Goal: Obtain resource: Download file/media

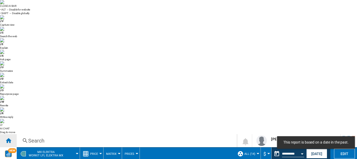
click at [9, 134] on div "Home" at bounding box center [8, 140] width 17 height 13
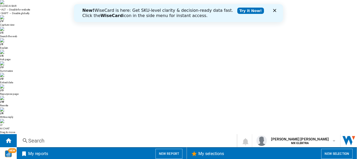
scroll to position [389, 0]
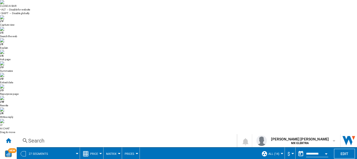
click at [117, 147] on button "Matrix" at bounding box center [112, 153] width 13 height 13
click at [127, 20] on md-backdrop at bounding box center [178, 79] width 357 height 159
click at [127, 152] on span "Prices" at bounding box center [130, 153] width 10 height 3
click at [127, 20] on md-backdrop at bounding box center [178, 79] width 357 height 159
click at [101, 134] on div "Search Search 0 [PERSON_NAME] [PERSON_NAME] MX ELEKTRA MX ELEKTRA My settings L…" at bounding box center [187, 140] width 341 height 13
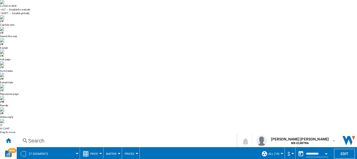
scroll to position [214, 0]
click at [99, 147] on button "Price" at bounding box center [95, 153] width 10 height 13
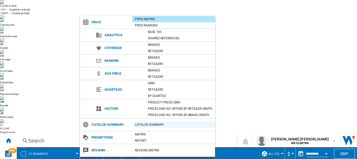
click at [150, 124] on div "Catalog Summary" at bounding box center [173, 124] width 83 height 5
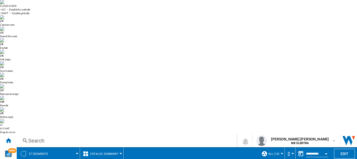
scroll to position [222, 0]
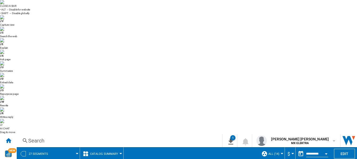
click at [119, 147] on button "Catalog Summary" at bounding box center [105, 153] width 31 height 13
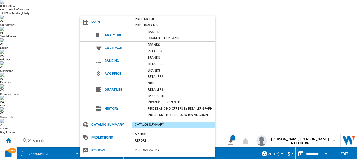
click at [143, 126] on div "Catalog Summary" at bounding box center [173, 124] width 83 height 5
click at [257, 35] on md-backdrop at bounding box center [178, 79] width 357 height 159
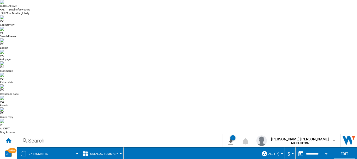
click at [77, 153] on div at bounding box center [77, 153] width 3 height 1
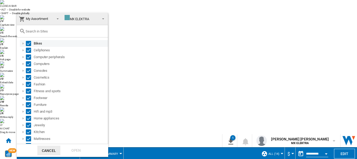
scroll to position [0, 0]
click at [100, 18] on span at bounding box center [102, 17] width 6 height 7
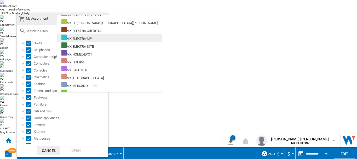
scroll to position [64, 0]
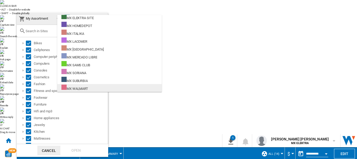
click at [78, 90] on div "MX WALMART" at bounding box center [74, 87] width 27 height 7
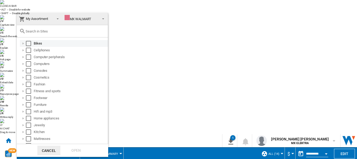
click at [29, 44] on div "Select" at bounding box center [28, 43] width 5 height 5
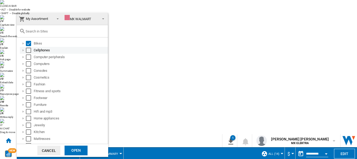
click at [29, 51] on div "Select" at bounding box center [28, 50] width 5 height 5
click at [28, 58] on div "Select" at bounding box center [28, 56] width 5 height 5
click at [26, 67] on div "Consoles" at bounding box center [64, 70] width 88 height 7
click at [28, 64] on div "Select" at bounding box center [28, 63] width 5 height 5
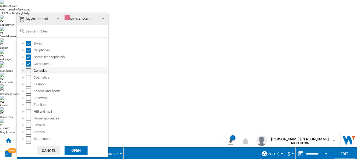
click at [28, 70] on div "Select" at bounding box center [28, 70] width 5 height 5
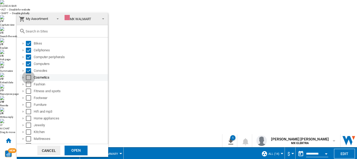
click at [28, 78] on div "Select" at bounding box center [28, 77] width 5 height 5
click at [28, 84] on div "Select" at bounding box center [28, 84] width 5 height 5
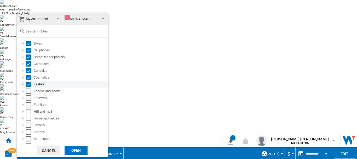
click at [28, 84] on div "Select" at bounding box center [28, 84] width 5 height 5
click at [28, 92] on div "Select" at bounding box center [28, 90] width 5 height 5
click at [30, 80] on div "Cosmetics" at bounding box center [64, 77] width 88 height 7
click at [28, 86] on div "Select" at bounding box center [28, 84] width 5 height 5
click at [28, 102] on div "Furniture" at bounding box center [64, 104] width 88 height 7
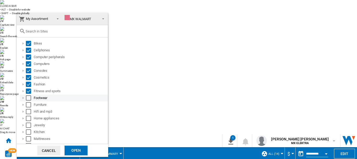
click at [30, 97] on div "Select" at bounding box center [28, 97] width 5 height 5
click at [28, 110] on div "Select" at bounding box center [28, 111] width 5 height 5
click at [28, 109] on div "Select" at bounding box center [28, 111] width 5 height 5
click at [28, 106] on div "Select" at bounding box center [28, 104] width 5 height 5
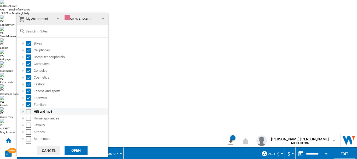
click at [27, 113] on div "Select" at bounding box center [28, 111] width 5 height 5
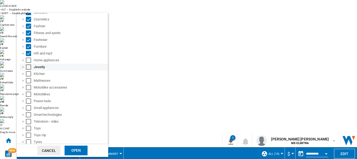
scroll to position [61, 0]
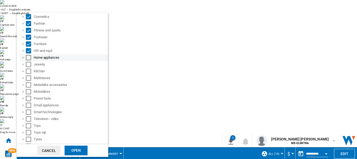
click at [30, 59] on div "Select" at bounding box center [28, 57] width 5 height 5
click at [31, 63] on div "Select" at bounding box center [28, 64] width 5 height 5
click at [29, 74] on div "Select" at bounding box center [28, 71] width 5 height 5
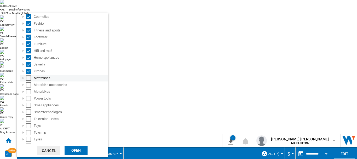
click at [29, 78] on div "Select" at bounding box center [28, 77] width 5 height 5
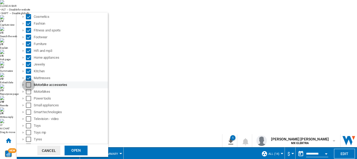
click at [29, 84] on div "Select" at bounding box center [28, 84] width 5 height 5
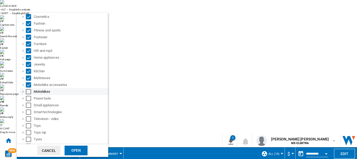
click at [29, 91] on div "Select" at bounding box center [28, 91] width 5 height 5
click at [28, 98] on div "Select" at bounding box center [28, 98] width 5 height 5
click at [28, 106] on div "Select" at bounding box center [28, 105] width 5 height 5
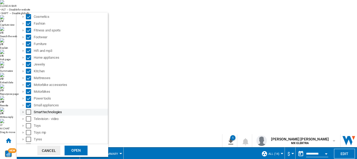
click at [28, 112] on div "Select" at bounding box center [28, 111] width 5 height 5
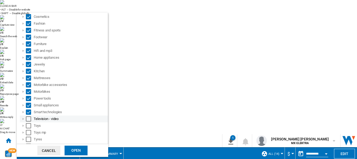
click at [28, 118] on div "Select" at bounding box center [28, 118] width 5 height 5
click at [28, 127] on div "Select" at bounding box center [28, 125] width 5 height 5
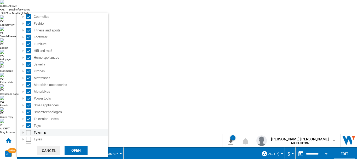
click at [28, 134] on div "Select" at bounding box center [28, 132] width 5 height 5
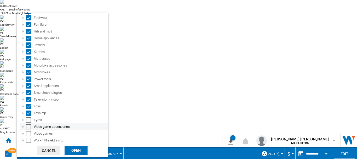
click at [30, 123] on div "Video game accessories" at bounding box center [64, 126] width 88 height 7
click at [28, 123] on div "Tyres" at bounding box center [64, 119] width 88 height 7
click at [27, 127] on div "Select" at bounding box center [28, 126] width 5 height 5
click at [29, 117] on div "Select" at bounding box center [28, 119] width 5 height 5
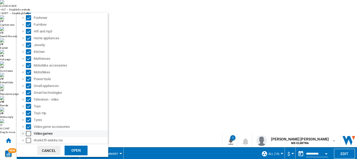
click at [28, 133] on div "Select" at bounding box center [28, 133] width 5 height 5
click at [28, 142] on div "Select" at bounding box center [28, 140] width 5 height 5
click at [72, 151] on div "Open" at bounding box center [76, 150] width 23 height 10
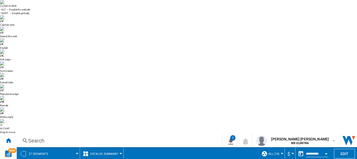
click at [76, 147] on span at bounding box center [66, 153] width 22 height 13
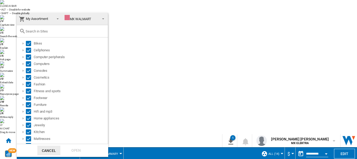
click at [150, 30] on md-backdrop at bounding box center [178, 79] width 357 height 159
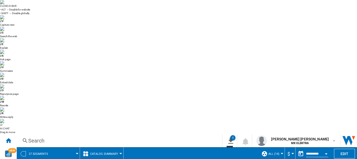
click at [77, 147] on md-menu "27 segments" at bounding box center [48, 153] width 63 height 13
click at [77, 153] on div at bounding box center [77, 153] width 3 height 1
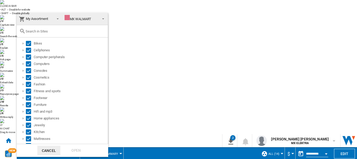
click at [74, 18] on div "MX WALMART" at bounding box center [78, 19] width 27 height 4
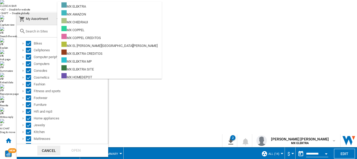
scroll to position [64, 0]
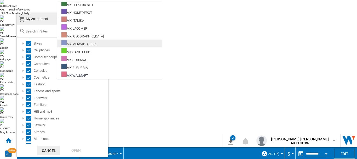
click at [77, 42] on div "MX MERCADO LIBRE" at bounding box center [79, 43] width 36 height 7
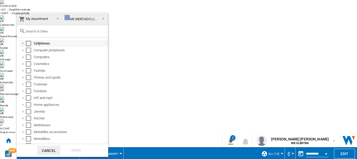
click at [28, 42] on div "Select" at bounding box center [28, 43] width 5 height 5
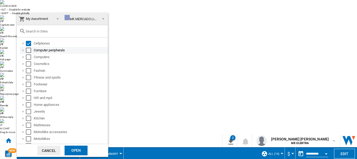
click at [28, 48] on div "Select" at bounding box center [28, 50] width 5 height 5
click at [28, 55] on div "Select" at bounding box center [28, 56] width 5 height 5
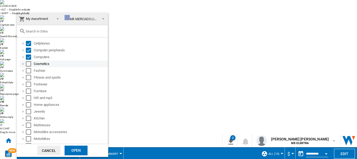
click at [28, 62] on div "Select" at bounding box center [28, 63] width 5 height 5
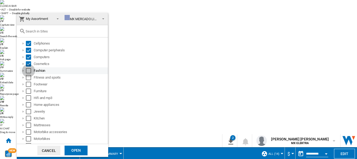
click at [29, 70] on div "Select" at bounding box center [28, 70] width 5 height 5
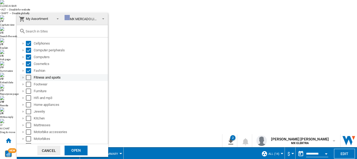
click at [29, 78] on div "Select" at bounding box center [28, 77] width 5 height 5
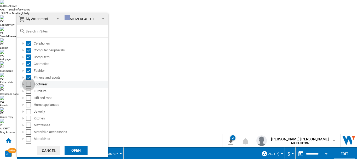
click at [30, 85] on div "Select" at bounding box center [28, 84] width 5 height 5
click at [30, 93] on div "Select" at bounding box center [28, 90] width 5 height 5
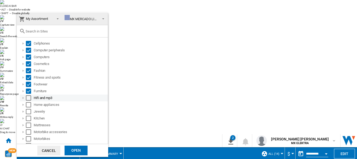
click at [30, 99] on div "Select" at bounding box center [28, 97] width 5 height 5
click at [30, 108] on div "Home appliances" at bounding box center [64, 104] width 88 height 7
click at [29, 106] on div "Select" at bounding box center [28, 104] width 5 height 5
click at [30, 112] on div "Select" at bounding box center [28, 111] width 5 height 5
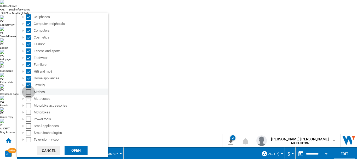
click at [28, 92] on div "Select" at bounding box center [28, 91] width 5 height 5
click at [27, 99] on div "Select" at bounding box center [28, 98] width 5 height 5
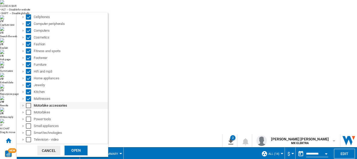
click at [27, 104] on div "Select" at bounding box center [28, 105] width 5 height 5
click at [27, 110] on div "Select" at bounding box center [28, 112] width 5 height 5
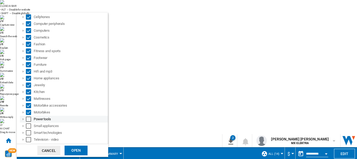
click at [28, 120] on div "Select" at bounding box center [28, 118] width 5 height 5
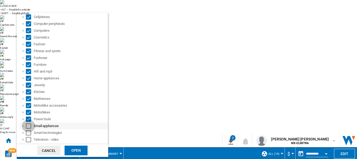
click at [28, 127] on div "Select" at bounding box center [28, 125] width 5 height 5
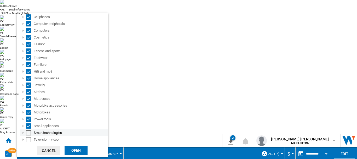
click at [27, 132] on div "Select" at bounding box center [28, 132] width 5 height 5
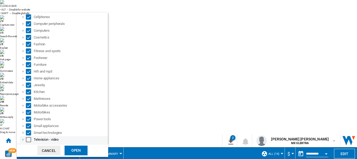
click at [29, 139] on div "Select" at bounding box center [28, 139] width 5 height 5
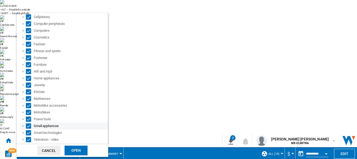
scroll to position [53, 0]
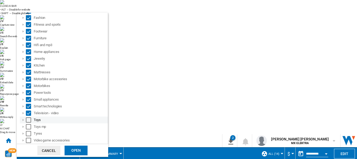
click at [30, 122] on div "Toys" at bounding box center [64, 119] width 88 height 7
click at [29, 120] on div "Select" at bounding box center [28, 119] width 5 height 5
click at [27, 127] on div "Select" at bounding box center [28, 126] width 5 height 5
click at [29, 134] on div "Select" at bounding box center [28, 133] width 5 height 5
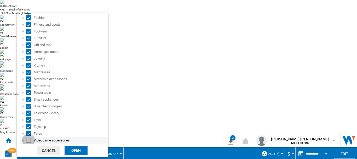
click at [29, 142] on div "Select" at bounding box center [28, 140] width 5 height 5
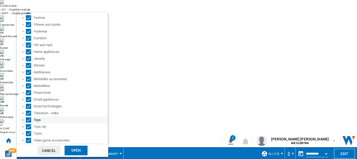
scroll to position [0, 0]
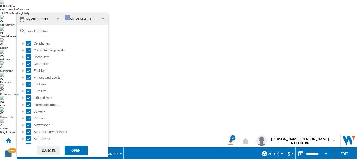
click at [79, 150] on div "Open" at bounding box center [76, 150] width 23 height 10
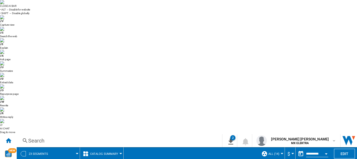
scroll to position [173, 0]
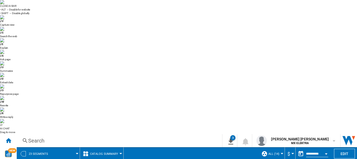
click at [74, 147] on span at bounding box center [66, 153] width 22 height 13
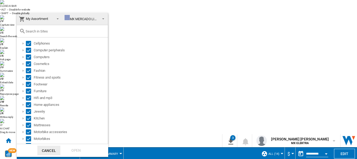
click at [79, 22] on span "MX MERCADO LIBRE" at bounding box center [81, 19] width 33 height 8
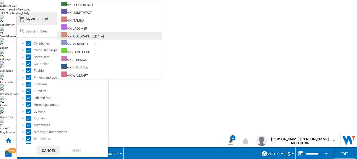
scroll to position [0, 0]
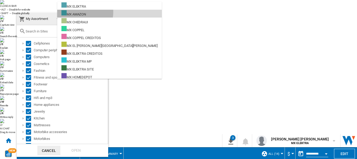
click at [77, 12] on div "MX AMAZON" at bounding box center [73, 13] width 25 height 7
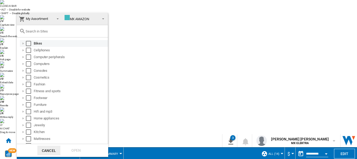
click at [27, 44] on div "Select" at bounding box center [28, 43] width 5 height 5
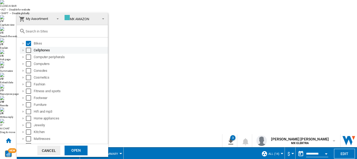
click at [28, 49] on div "Select" at bounding box center [28, 50] width 5 height 5
click at [29, 57] on div "Select" at bounding box center [28, 56] width 5 height 5
click at [29, 63] on div "Select" at bounding box center [28, 63] width 5 height 5
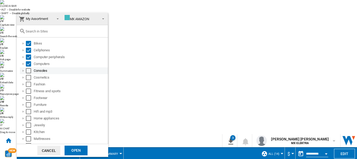
click at [28, 67] on div "Consoles" at bounding box center [64, 70] width 88 height 7
click at [27, 70] on div "Select" at bounding box center [28, 70] width 5 height 5
click at [27, 76] on div "Select" at bounding box center [28, 77] width 5 height 5
click at [28, 83] on div "Select" at bounding box center [28, 84] width 5 height 5
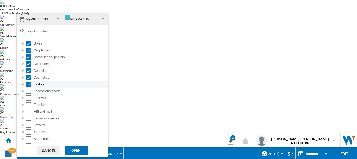
scroll to position [36, 0]
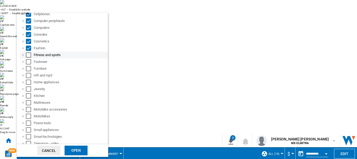
click at [29, 54] on div "Select" at bounding box center [28, 54] width 5 height 5
click at [29, 62] on div "Select" at bounding box center [28, 61] width 5 height 5
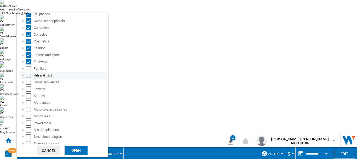
click at [29, 72] on div "Hifi and mp3" at bounding box center [64, 75] width 88 height 7
click at [28, 68] on div "Select" at bounding box center [28, 68] width 5 height 5
click at [27, 74] on div "Select" at bounding box center [28, 75] width 5 height 5
click at [27, 82] on div "Select" at bounding box center [28, 82] width 5 height 5
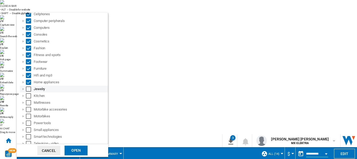
click at [29, 89] on div "Select" at bounding box center [28, 88] width 5 height 5
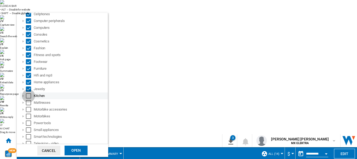
click at [29, 95] on div "Select" at bounding box center [28, 95] width 5 height 5
click at [29, 102] on div "Select" at bounding box center [28, 102] width 5 height 5
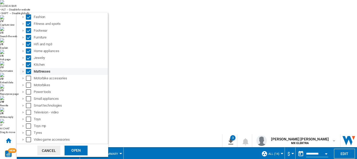
scroll to position [67, 0]
click at [29, 78] on div "Select" at bounding box center [28, 77] width 5 height 5
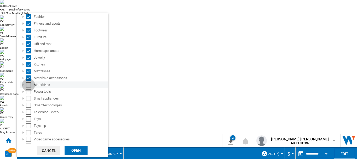
click at [29, 83] on div "Select" at bounding box center [28, 84] width 5 height 5
click at [29, 94] on div "Select" at bounding box center [28, 91] width 5 height 5
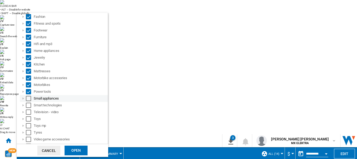
click at [30, 98] on div "Select" at bounding box center [28, 98] width 5 height 5
click at [29, 103] on div "Select" at bounding box center [28, 105] width 5 height 5
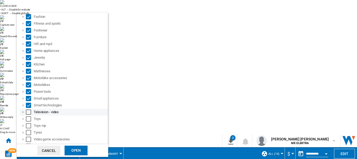
click at [29, 111] on div "Select" at bounding box center [28, 111] width 5 height 5
click at [28, 118] on div "Select" at bounding box center [28, 118] width 5 height 5
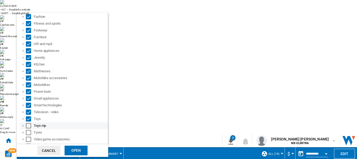
click at [27, 125] on div "Select" at bounding box center [28, 125] width 5 height 5
click at [28, 130] on div "Select" at bounding box center [28, 132] width 5 height 5
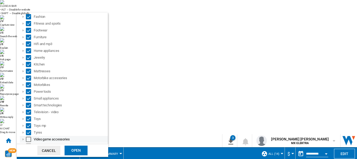
click at [28, 138] on div "Select" at bounding box center [28, 139] width 5 height 5
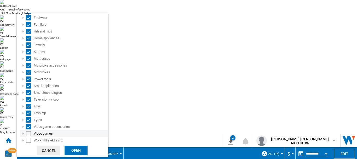
click at [27, 135] on div "Select" at bounding box center [28, 133] width 5 height 5
click at [29, 142] on div "Select" at bounding box center [28, 140] width 5 height 5
click at [78, 155] on div "Open" at bounding box center [76, 150] width 23 height 10
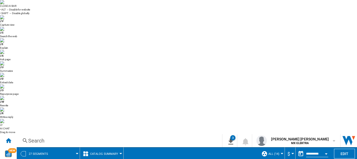
click at [78, 147] on md-menu "27 segments" at bounding box center [48, 153] width 63 height 13
click at [76, 153] on div at bounding box center [77, 153] width 3 height 1
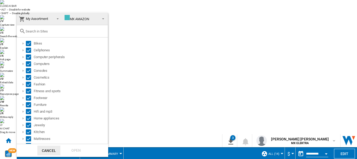
click at [253, 30] on md-backdrop at bounding box center [178, 79] width 357 height 159
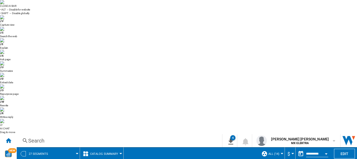
click at [75, 147] on span at bounding box center [66, 153] width 22 height 13
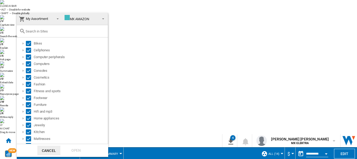
click at [102, 18] on md-select-value "MX AMAZON" at bounding box center [86, 19] width 46 height 12
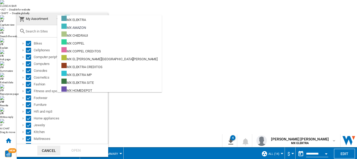
scroll to position [8, 0]
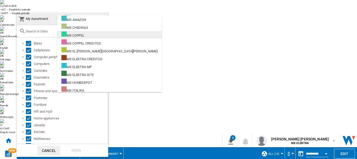
click at [86, 36] on md-option "MX COPPEL" at bounding box center [109, 35] width 105 height 8
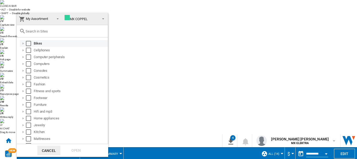
click at [24, 42] on div at bounding box center [23, 43] width 5 height 5
click at [27, 43] on div "Select" at bounding box center [28, 43] width 5 height 5
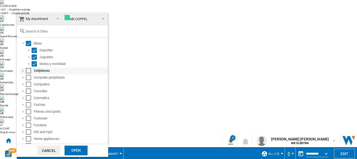
click at [28, 69] on div "Select" at bounding box center [28, 70] width 5 height 5
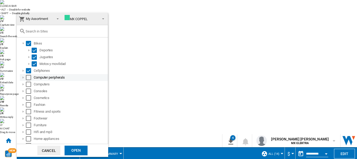
click at [29, 79] on div "Select" at bounding box center [28, 77] width 5 height 5
click at [29, 84] on div "Select" at bounding box center [28, 84] width 5 height 5
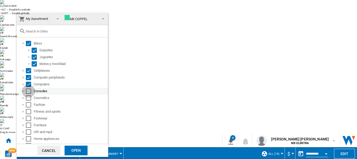
click at [29, 89] on div "Select" at bounding box center [28, 90] width 5 height 5
click at [29, 96] on div "Select" at bounding box center [28, 97] width 5 height 5
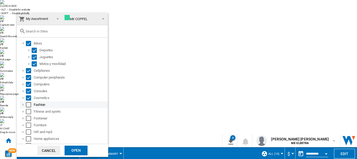
click at [29, 103] on div "Select" at bounding box center [28, 104] width 5 height 5
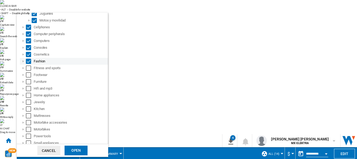
scroll to position [44, 0]
click at [30, 66] on div "Select" at bounding box center [28, 67] width 5 height 5
click at [28, 78] on div "Footwear" at bounding box center [64, 74] width 88 height 7
click at [28, 73] on div "Select" at bounding box center [28, 74] width 5 height 5
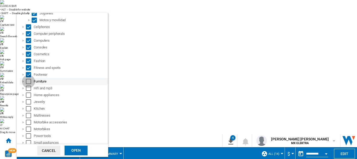
click at [28, 81] on div "Select" at bounding box center [28, 81] width 5 height 5
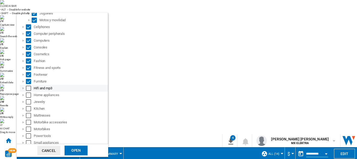
click at [28, 91] on div "Hifi and mp3" at bounding box center [64, 88] width 88 height 7
click at [29, 85] on div "Hifi and mp3" at bounding box center [64, 88] width 88 height 7
click at [29, 89] on div "Select" at bounding box center [28, 88] width 5 height 5
click at [29, 94] on div "Select" at bounding box center [28, 94] width 5 height 5
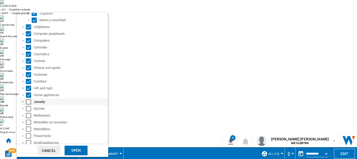
click at [27, 101] on div "Select" at bounding box center [28, 101] width 5 height 5
click at [28, 111] on div "Select" at bounding box center [28, 108] width 5 height 5
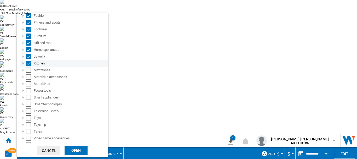
scroll to position [89, 0]
click at [29, 70] on div "Select" at bounding box center [28, 69] width 5 height 5
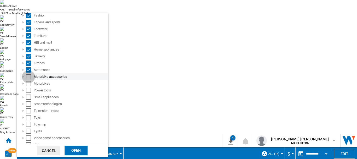
click at [29, 76] on div "Select" at bounding box center [28, 76] width 5 height 5
click at [29, 82] on div "Select" at bounding box center [28, 83] width 5 height 5
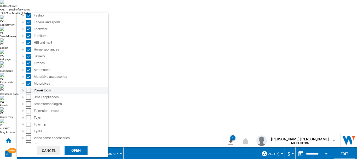
click at [28, 92] on div "Select" at bounding box center [28, 90] width 5 height 5
click at [27, 98] on div "Select" at bounding box center [28, 96] width 5 height 5
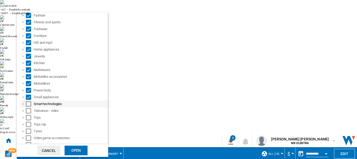
click at [28, 105] on div "Select" at bounding box center [28, 103] width 5 height 5
click at [28, 111] on div "Select" at bounding box center [28, 110] width 5 height 5
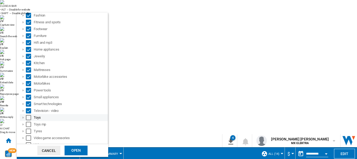
click at [29, 117] on div "Select" at bounding box center [28, 117] width 5 height 5
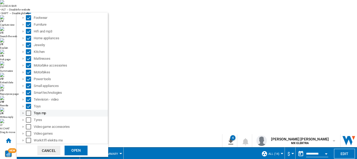
click at [28, 115] on div "Select" at bounding box center [28, 112] width 5 height 5
click at [28, 122] on div "Select" at bounding box center [28, 119] width 5 height 5
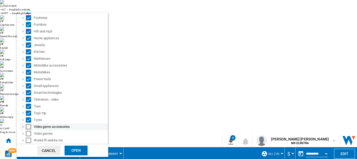
click at [28, 125] on div "Select" at bounding box center [28, 126] width 5 height 5
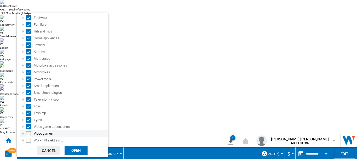
click at [28, 132] on div "Select" at bounding box center [28, 133] width 5 height 5
click at [29, 137] on div "Workit lfl elektra mx" at bounding box center [64, 140] width 88 height 7
click at [29, 139] on div "Select" at bounding box center [28, 140] width 5 height 5
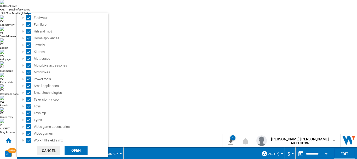
click at [78, 149] on div "Open" at bounding box center [76, 150] width 23 height 10
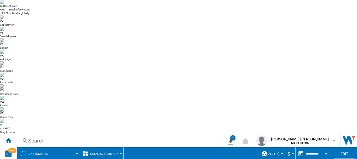
click at [77, 153] on div at bounding box center [77, 153] width 3 height 1
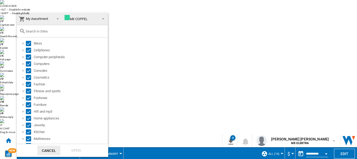
click at [124, 10] on md-backdrop at bounding box center [178, 79] width 357 height 159
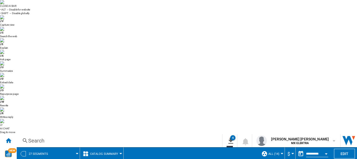
click at [119, 147] on button "Catalog Summary" at bounding box center [105, 153] width 31 height 13
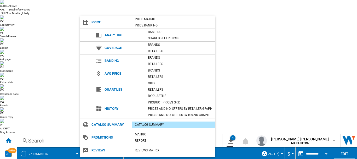
click at [233, 31] on md-backdrop at bounding box center [178, 79] width 357 height 159
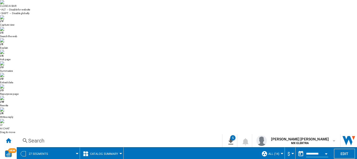
click at [76, 153] on div at bounding box center [77, 153] width 3 height 1
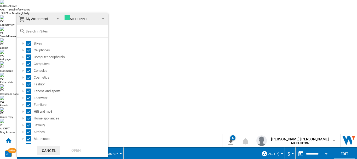
click at [195, 11] on md-backdrop at bounding box center [178, 79] width 357 height 159
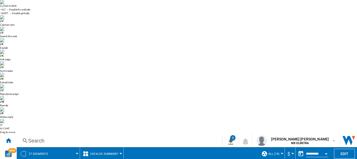
scroll to position [69, 0]
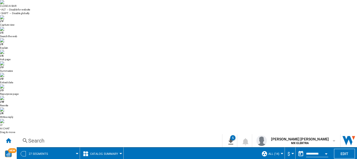
click at [115, 147] on button "Catalog Summary" at bounding box center [105, 153] width 31 height 13
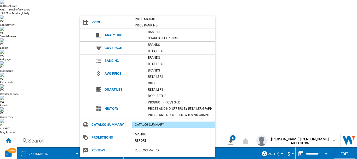
click at [293, 31] on md-backdrop at bounding box center [178, 79] width 357 height 159
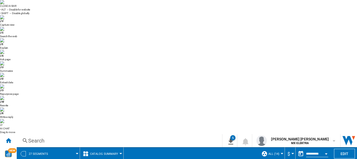
click at [114, 147] on button "Catalog Summary" at bounding box center [105, 153] width 31 height 13
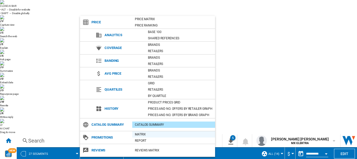
click at [134, 135] on div "Matrix" at bounding box center [173, 134] width 83 height 5
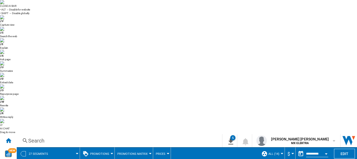
click at [75, 147] on span at bounding box center [66, 153] width 22 height 13
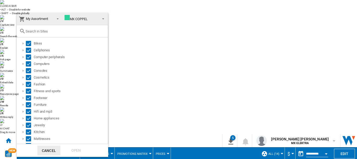
click at [43, 20] on span "My Assortment" at bounding box center [37, 19] width 22 height 4
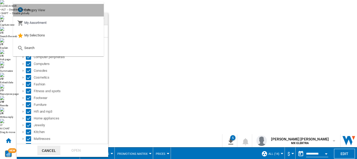
click at [63, 7] on md-option "Category View" at bounding box center [58, 10] width 91 height 13
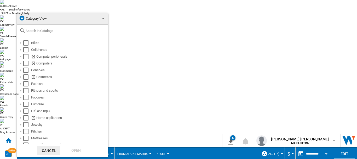
click at [99, 18] on span at bounding box center [102, 17] width 6 height 7
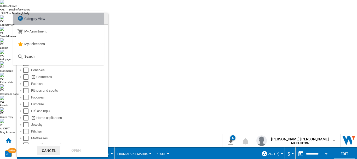
click at [52, 18] on md-option "Category View" at bounding box center [58, 19] width 91 height 13
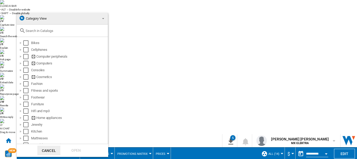
click at [119, 31] on md-backdrop at bounding box center [178, 79] width 357 height 159
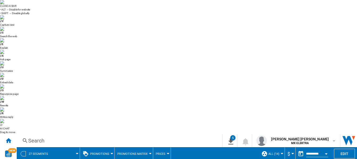
click at [107, 152] on span "Promotions" at bounding box center [99, 153] width 19 height 3
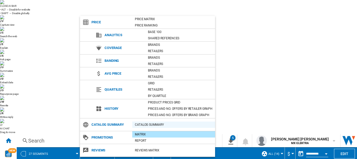
click at [144, 124] on div "Catalog Summary" at bounding box center [173, 124] width 83 height 5
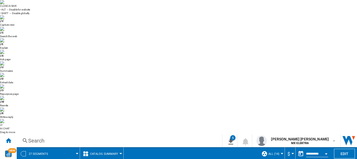
click at [74, 147] on span at bounding box center [66, 153] width 22 height 13
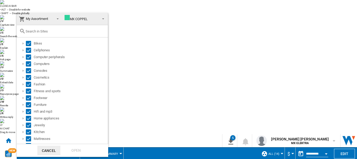
click at [53, 19] on span at bounding box center [56, 18] width 6 height 7
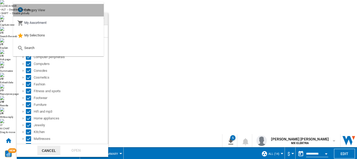
click at [45, 13] on div "Category View" at bounding box center [31, 10] width 28 height 7
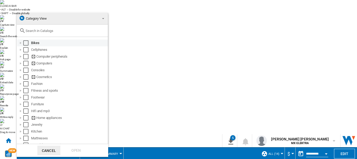
click at [29, 40] on div "Bikes" at bounding box center [62, 42] width 91 height 7
click at [27, 44] on div "Select" at bounding box center [25, 42] width 5 height 5
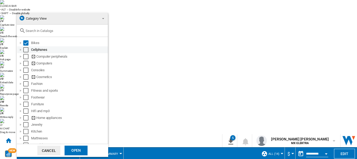
click at [27, 49] on div "Select" at bounding box center [25, 49] width 5 height 5
drag, startPoint x: 25, startPoint y: 55, endPoint x: 27, endPoint y: 49, distance: 6.8
click at [27, 49] on div "Select" at bounding box center [25, 49] width 5 height 5
click at [25, 56] on div "Select" at bounding box center [25, 56] width 5 height 5
click at [27, 49] on div "Select" at bounding box center [25, 49] width 5 height 5
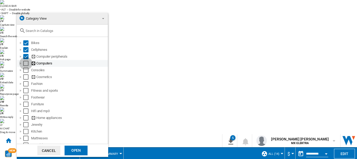
click at [27, 66] on div "Select" at bounding box center [25, 63] width 5 height 5
click at [52, 150] on button "Cancel" at bounding box center [48, 150] width 23 height 10
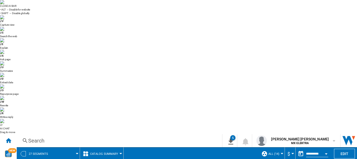
click at [53, 147] on div "27 segments" at bounding box center [48, 153] width 58 height 13
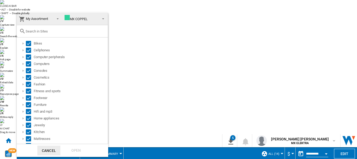
click at [57, 20] on span at bounding box center [56, 18] width 6 height 7
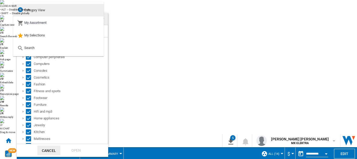
click at [36, 15] on md-option "Category View" at bounding box center [58, 10] width 91 height 13
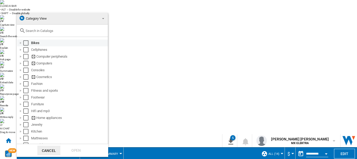
click at [27, 43] on div "Select" at bounding box center [25, 42] width 5 height 5
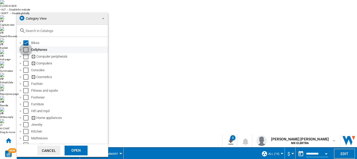
click at [27, 50] on div "Select" at bounding box center [25, 49] width 5 height 5
click at [26, 56] on div "Select" at bounding box center [25, 56] width 5 height 5
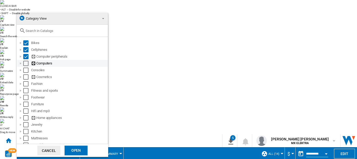
click at [25, 61] on div "Select" at bounding box center [25, 63] width 5 height 5
click at [25, 68] on div "Select" at bounding box center [25, 69] width 5 height 5
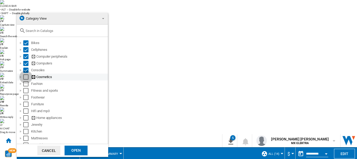
click at [27, 75] on div "Select" at bounding box center [25, 76] width 5 height 5
click at [27, 82] on div "Select" at bounding box center [25, 83] width 5 height 5
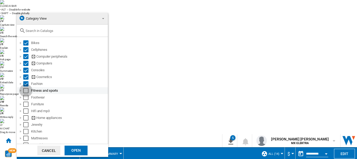
click at [27, 90] on div "Select" at bounding box center [25, 90] width 5 height 5
click at [27, 98] on div "Select" at bounding box center [25, 97] width 5 height 5
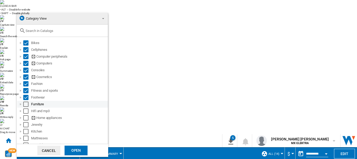
click at [27, 105] on div "Select" at bounding box center [25, 103] width 5 height 5
click at [27, 111] on div "Select" at bounding box center [25, 110] width 5 height 5
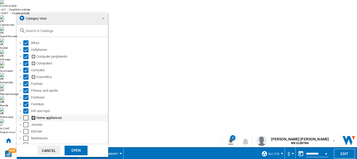
click at [27, 119] on div "Select" at bounding box center [25, 117] width 5 height 5
click at [27, 125] on div "Select" at bounding box center [25, 124] width 5 height 5
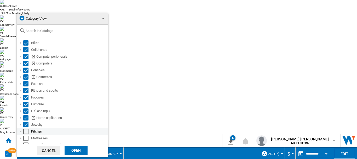
click at [27, 133] on div "Select" at bounding box center [25, 131] width 5 height 5
click at [27, 137] on div "Select" at bounding box center [25, 138] width 5 height 5
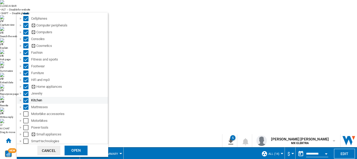
scroll to position [74, 0]
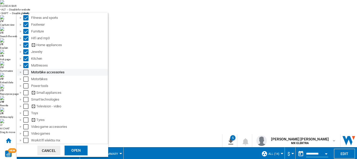
click at [28, 71] on div "Select" at bounding box center [25, 72] width 5 height 5
click at [28, 76] on div "Motorbikes" at bounding box center [62, 79] width 91 height 7
click at [27, 79] on div "Select" at bounding box center [25, 78] width 5 height 5
click at [26, 87] on div "Select" at bounding box center [25, 85] width 5 height 5
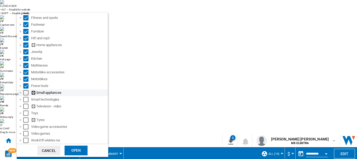
click at [26, 91] on div "Select" at bounding box center [25, 92] width 5 height 5
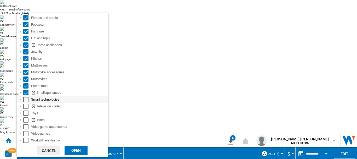
click at [24, 97] on div "Select" at bounding box center [25, 99] width 5 height 5
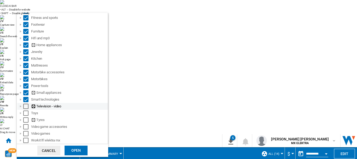
click at [25, 106] on div "Select" at bounding box center [25, 106] width 5 height 5
click at [25, 114] on div "Select" at bounding box center [25, 112] width 5 height 5
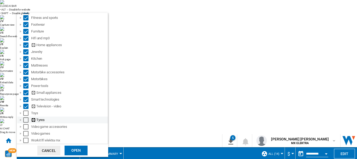
click at [23, 122] on div at bounding box center [20, 119] width 5 height 5
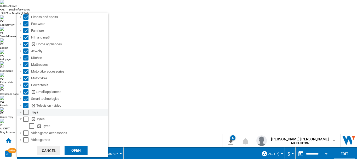
click at [27, 114] on div "Select" at bounding box center [25, 112] width 5 height 5
click at [27, 120] on div "Select" at bounding box center [25, 118] width 5 height 5
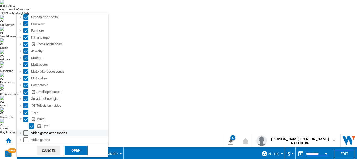
click at [27, 134] on div "Select" at bounding box center [25, 132] width 5 height 5
click at [26, 139] on div "Select" at bounding box center [25, 139] width 5 height 5
click at [70, 148] on div "Open" at bounding box center [76, 150] width 23 height 10
